Goal: Navigation & Orientation: Understand site structure

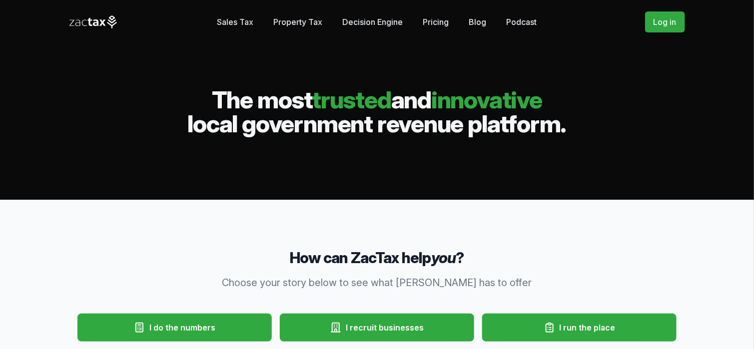
click at [444, 16] on link "Pricing" at bounding box center [436, 22] width 26 height 20
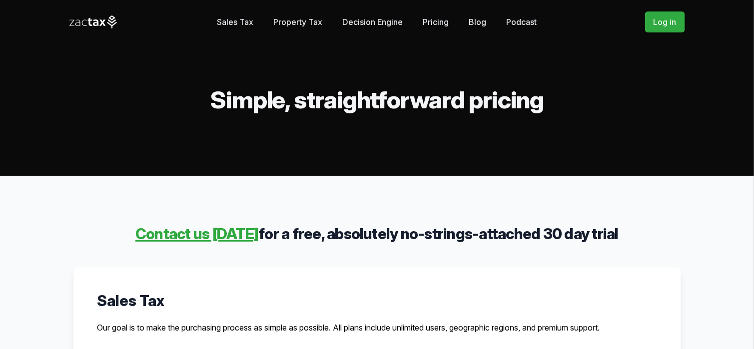
click at [353, 25] on link "Decision Engine" at bounding box center [373, 22] width 60 height 20
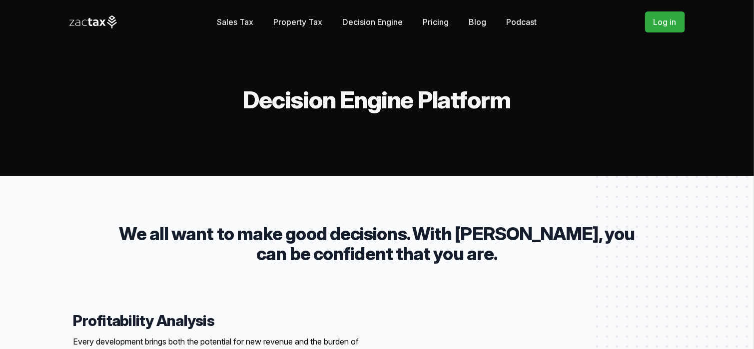
click at [473, 22] on link "Blog" at bounding box center [477, 22] width 17 height 20
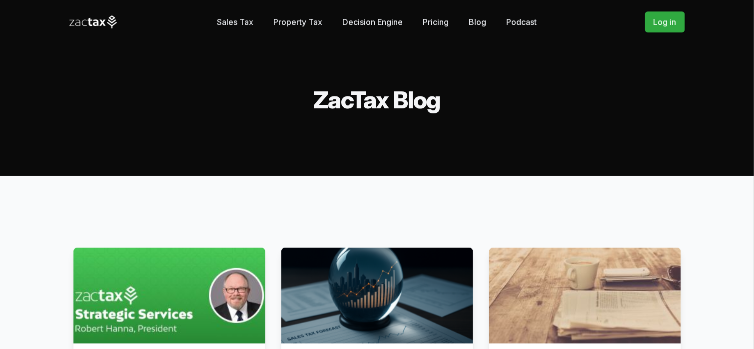
scroll to position [200, 0]
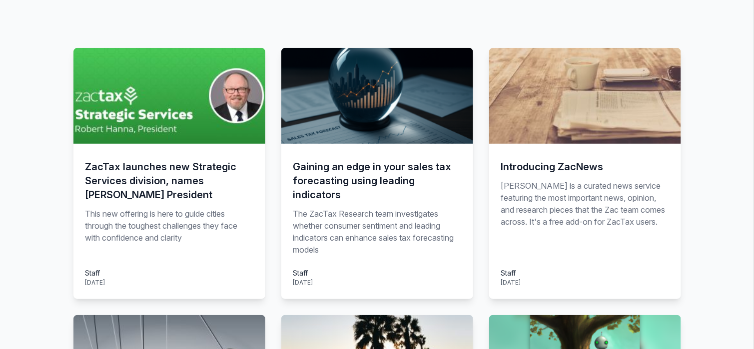
click at [233, 186] on h3 "ZacTax launches new Strategic Services division, names [PERSON_NAME] President" at bounding box center [169, 181] width 168 height 42
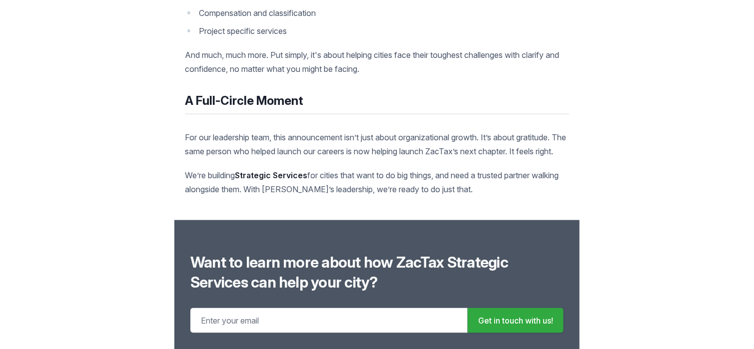
scroll to position [1898, 0]
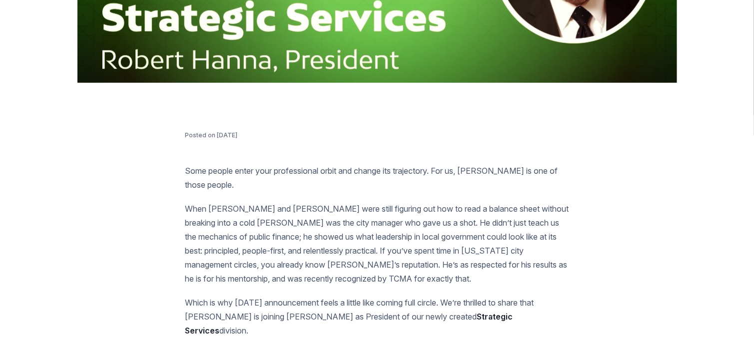
drag, startPoint x: 398, startPoint y: 316, endPoint x: 269, endPoint y: 115, distance: 238.2
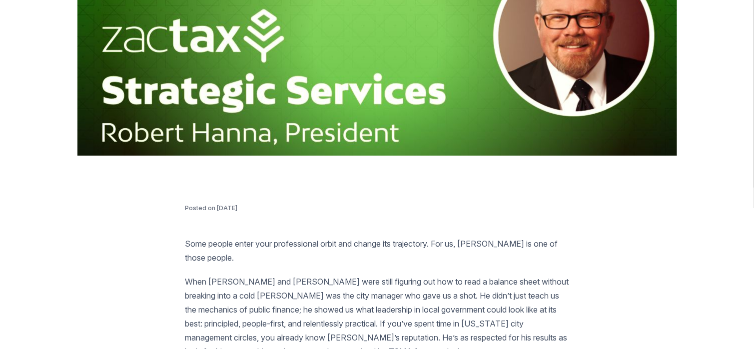
scroll to position [0, 0]
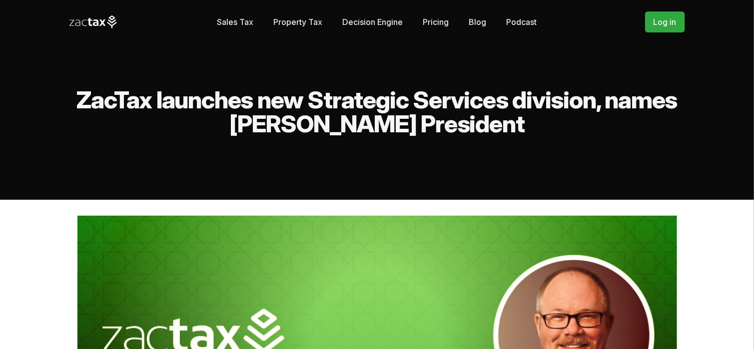
drag, startPoint x: 293, startPoint y: 262, endPoint x: 207, endPoint y: 89, distance: 193.0
click at [98, 23] on icon at bounding box center [95, 22] width 5 height 6
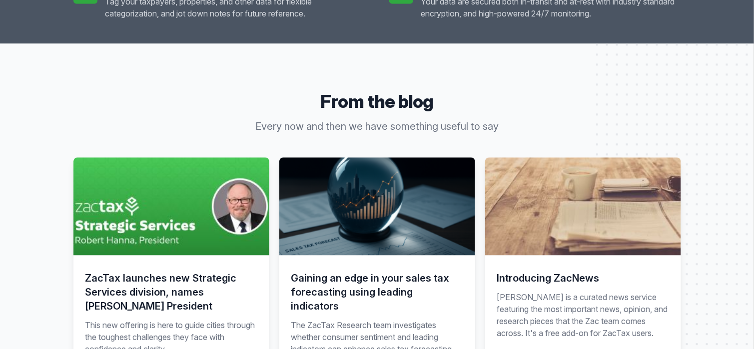
scroll to position [999, 0]
